Goal: Entertainment & Leisure: Consume media (video, audio)

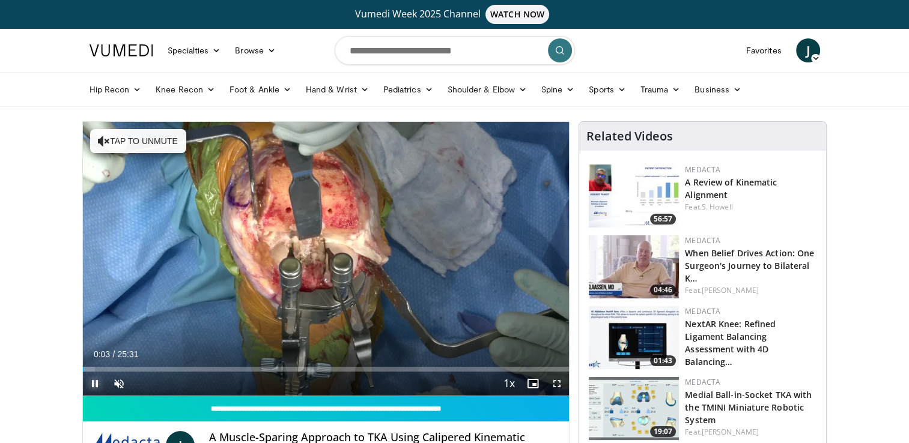
click at [94, 383] on span "Video Player" at bounding box center [95, 384] width 24 height 24
